Goal: Transaction & Acquisition: Purchase product/service

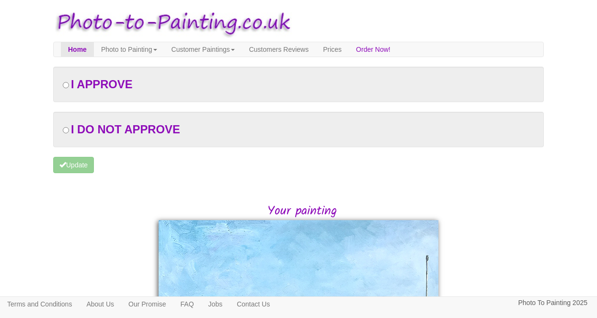
click at [67, 84] on input "radio" at bounding box center [66, 85] width 6 height 6
radio input "true"
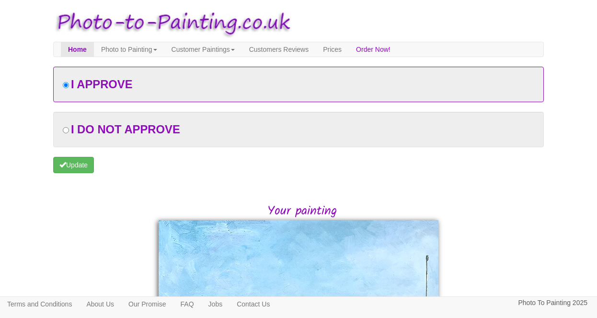
click at [66, 84] on input "radio" at bounding box center [66, 85] width 6 height 6
click at [84, 54] on link "Home" at bounding box center [77, 49] width 33 height 14
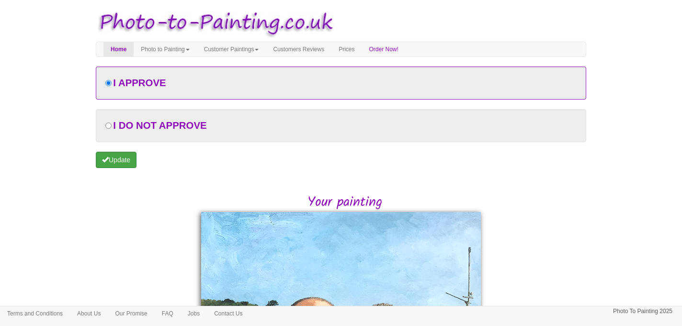
click at [116, 164] on button "Update" at bounding box center [116, 160] width 41 height 16
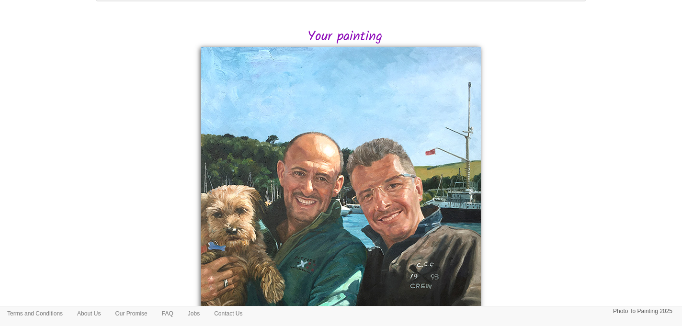
scroll to position [2, 0]
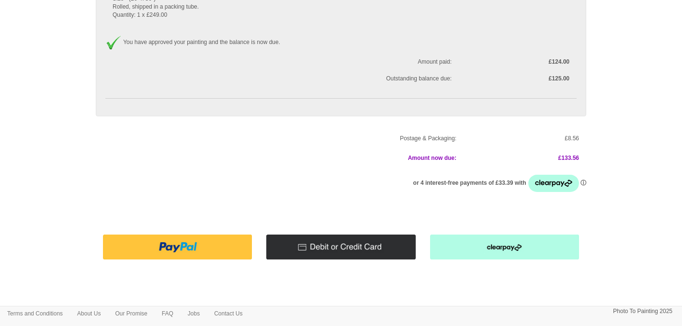
scroll to position [117, 0]
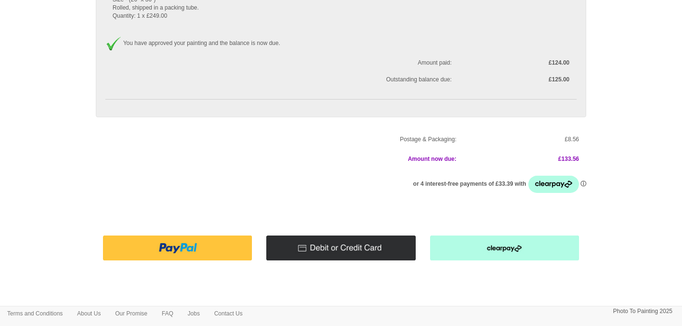
click at [324, 236] on img at bounding box center [340, 248] width 149 height 24
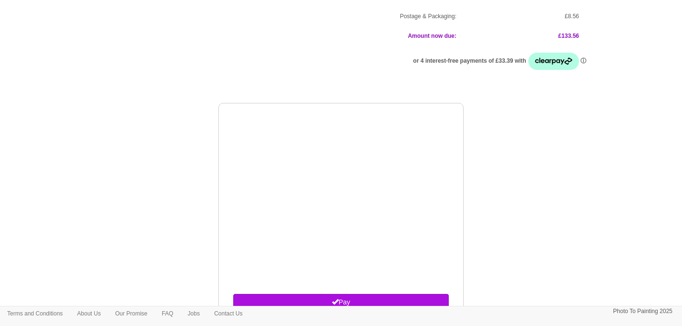
scroll to position [240, 0]
click at [200, 260] on html "Your painting - risk free Toggle navigation Menu Home Photo to Painting Photo t…" at bounding box center [341, 79] width 682 height 639
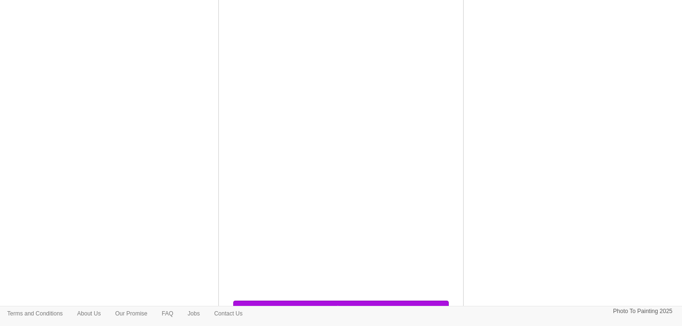
scroll to position [372, 0]
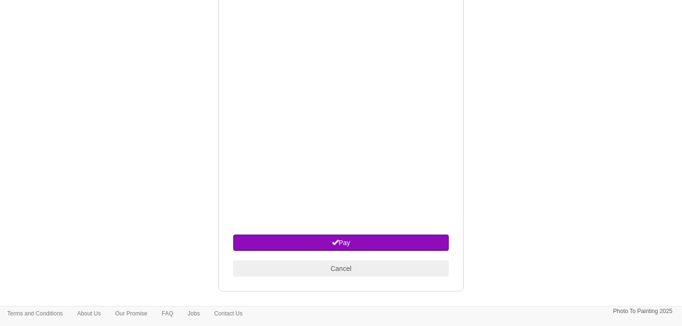
click at [339, 235] on button "Pay" at bounding box center [341, 243] width 216 height 16
